Goal: Task Accomplishment & Management: Use online tool/utility

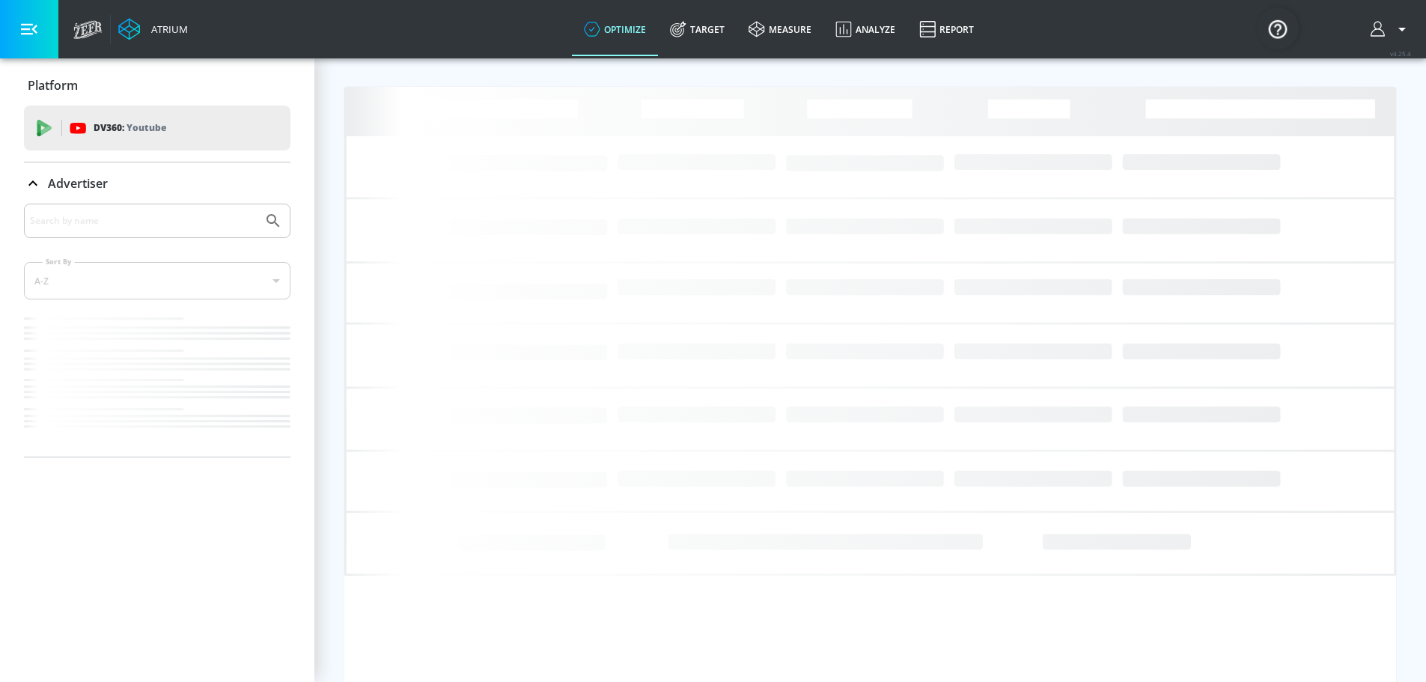
click at [155, 132] on p "Youtube" at bounding box center [146, 128] width 40 height 16
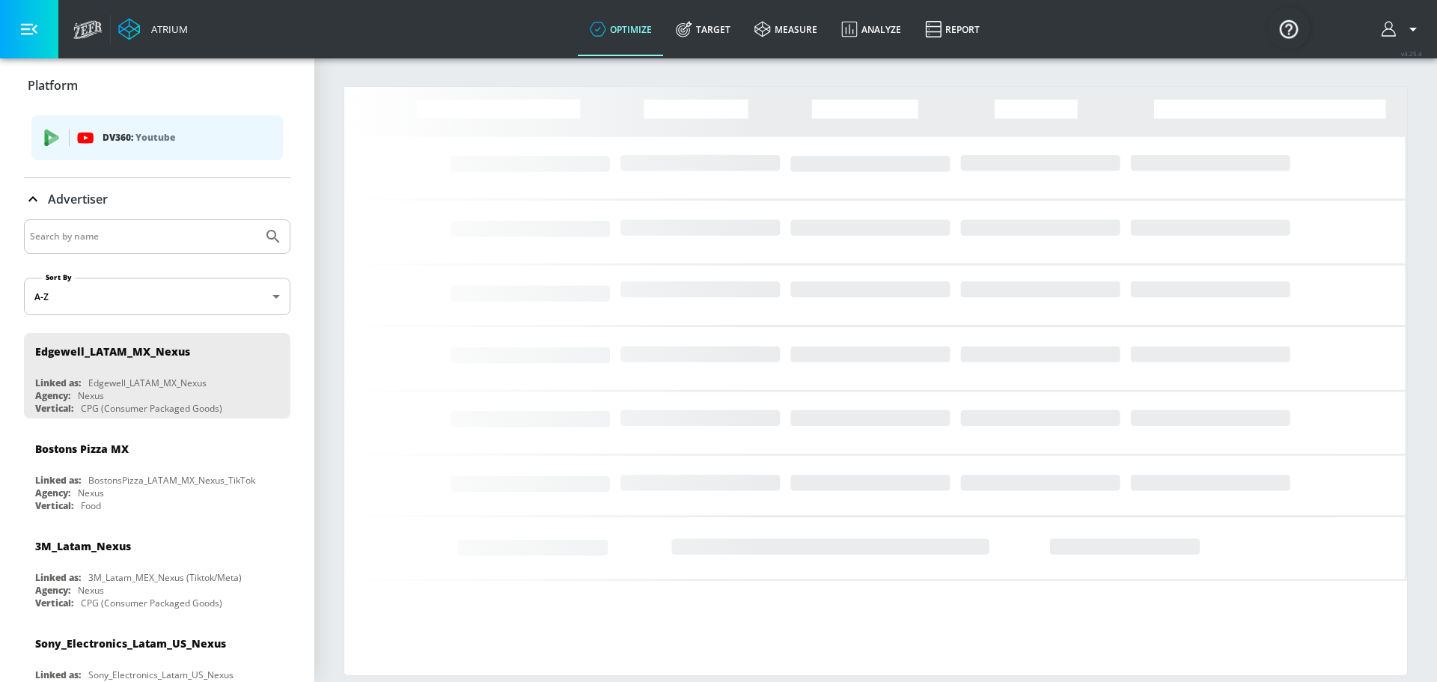
click at [156, 138] on p "Youtube" at bounding box center [155, 137] width 40 height 16
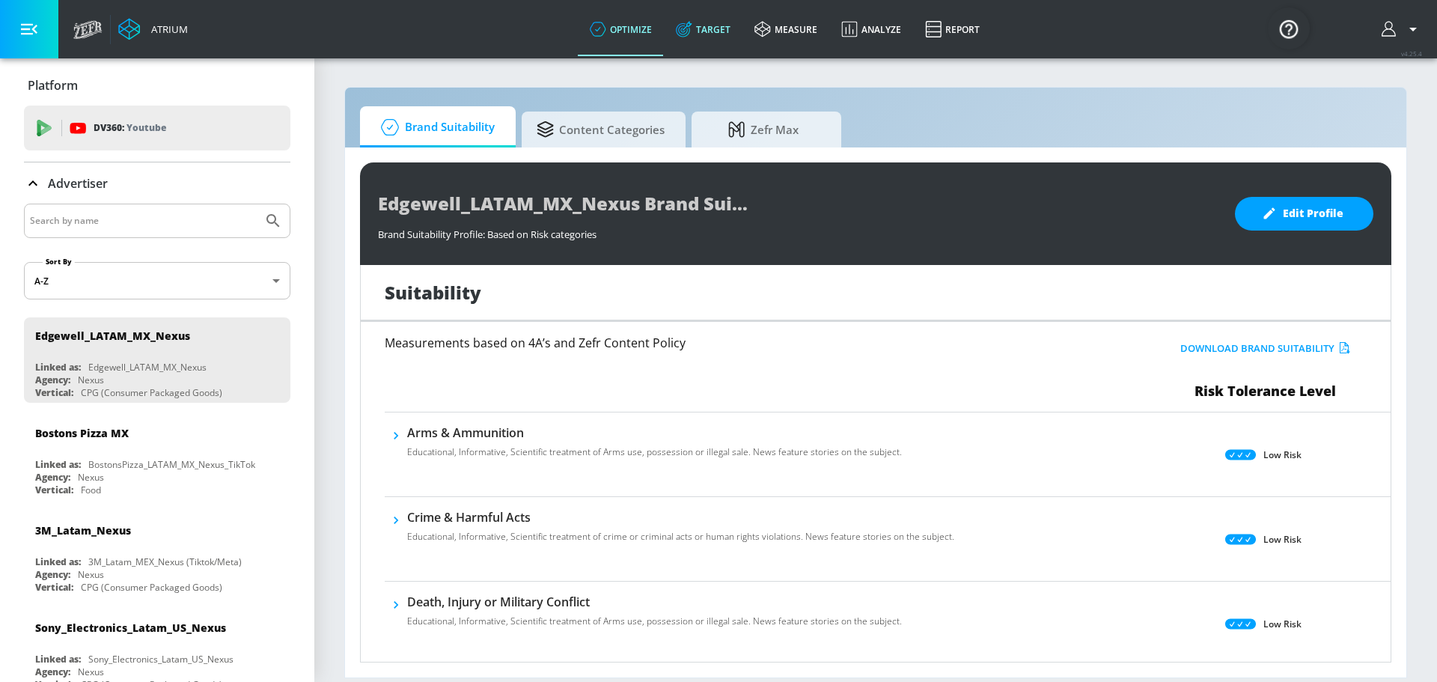
click at [707, 37] on link "Target" at bounding box center [703, 29] width 79 height 54
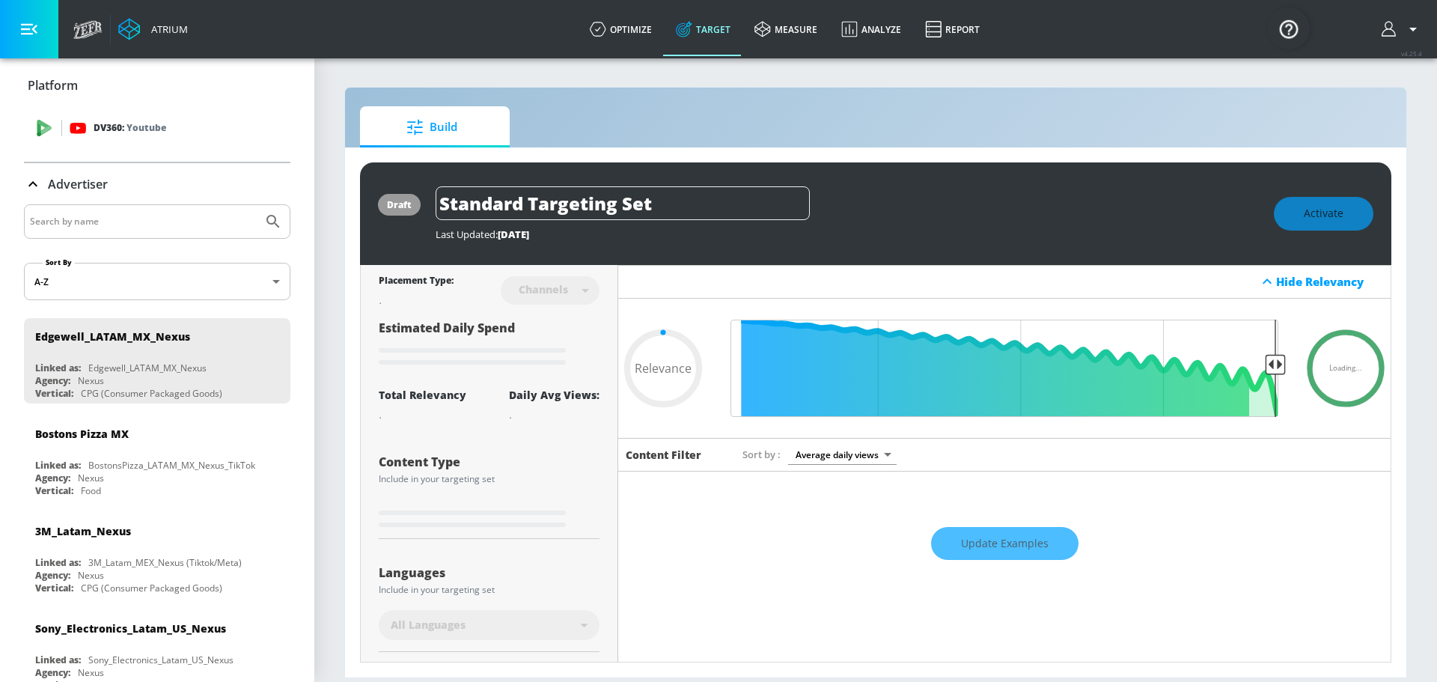
click at [178, 133] on div "DV360: Youtube" at bounding box center [174, 128] width 209 height 16
type input "0.6"
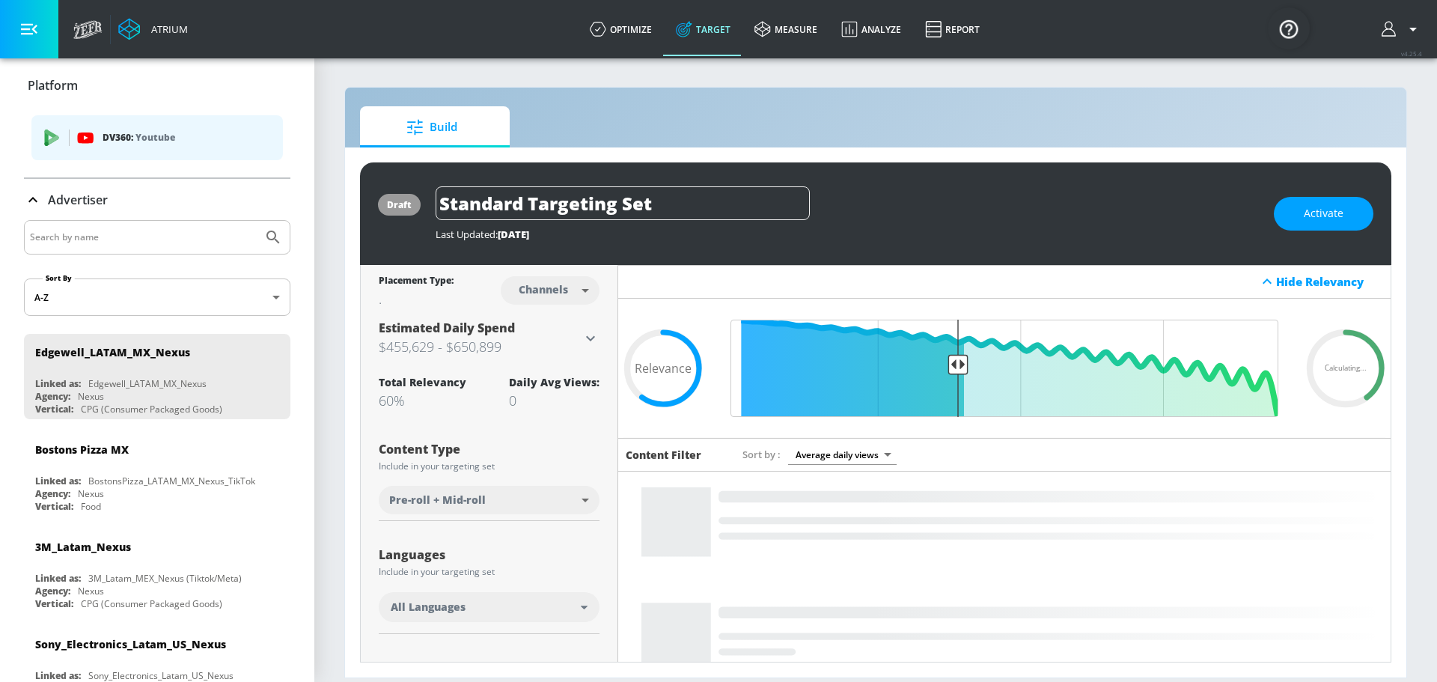
click at [207, 132] on p "DV360: Youtube" at bounding box center [187, 137] width 168 height 16
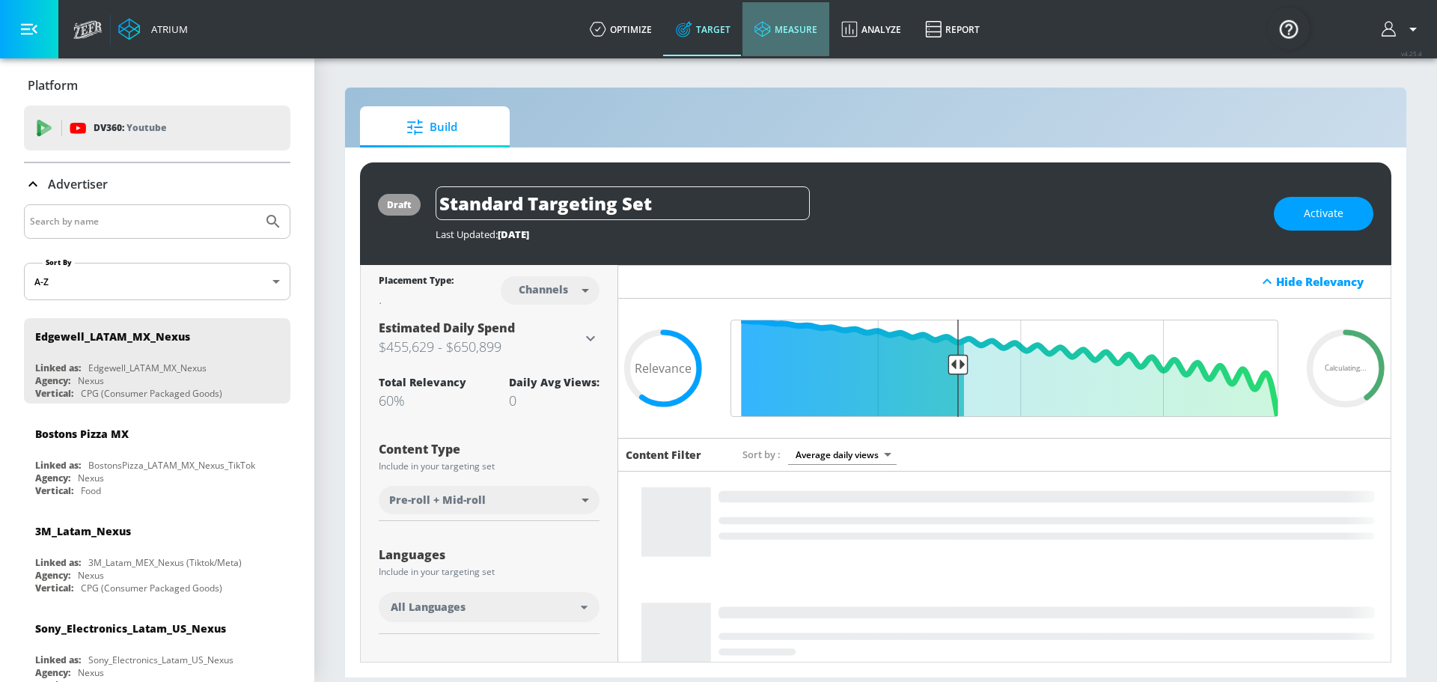
click at [776, 34] on link "measure" at bounding box center [786, 29] width 87 height 54
